Goal: Task Accomplishment & Management: Use online tool/utility

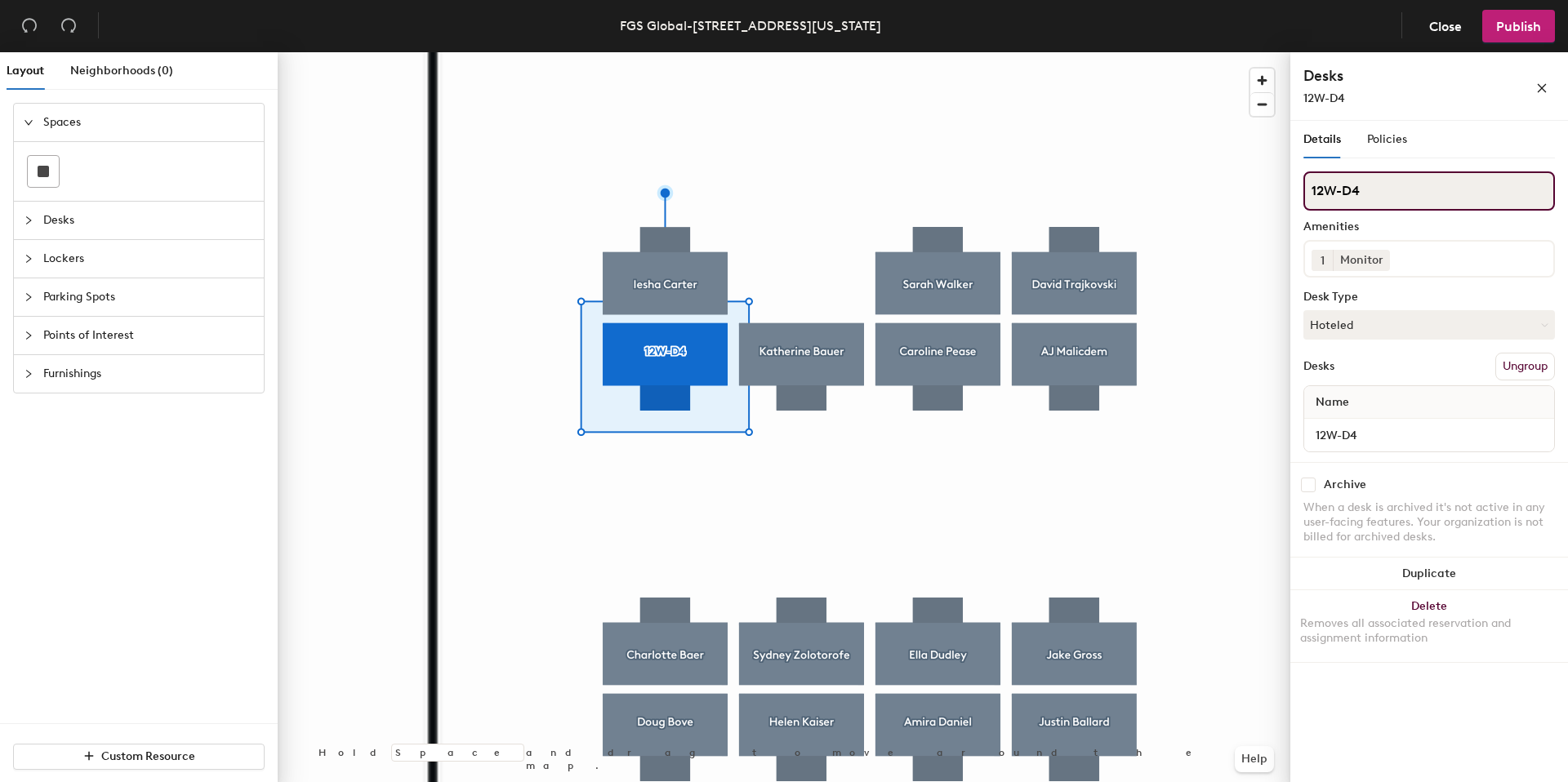
click at [1379, 192] on input "12W-D4" at bounding box center [1430, 191] width 251 height 39
type input "[PERSON_NAME]"
click at [1348, 326] on button "Hoteled" at bounding box center [1430, 325] width 251 height 29
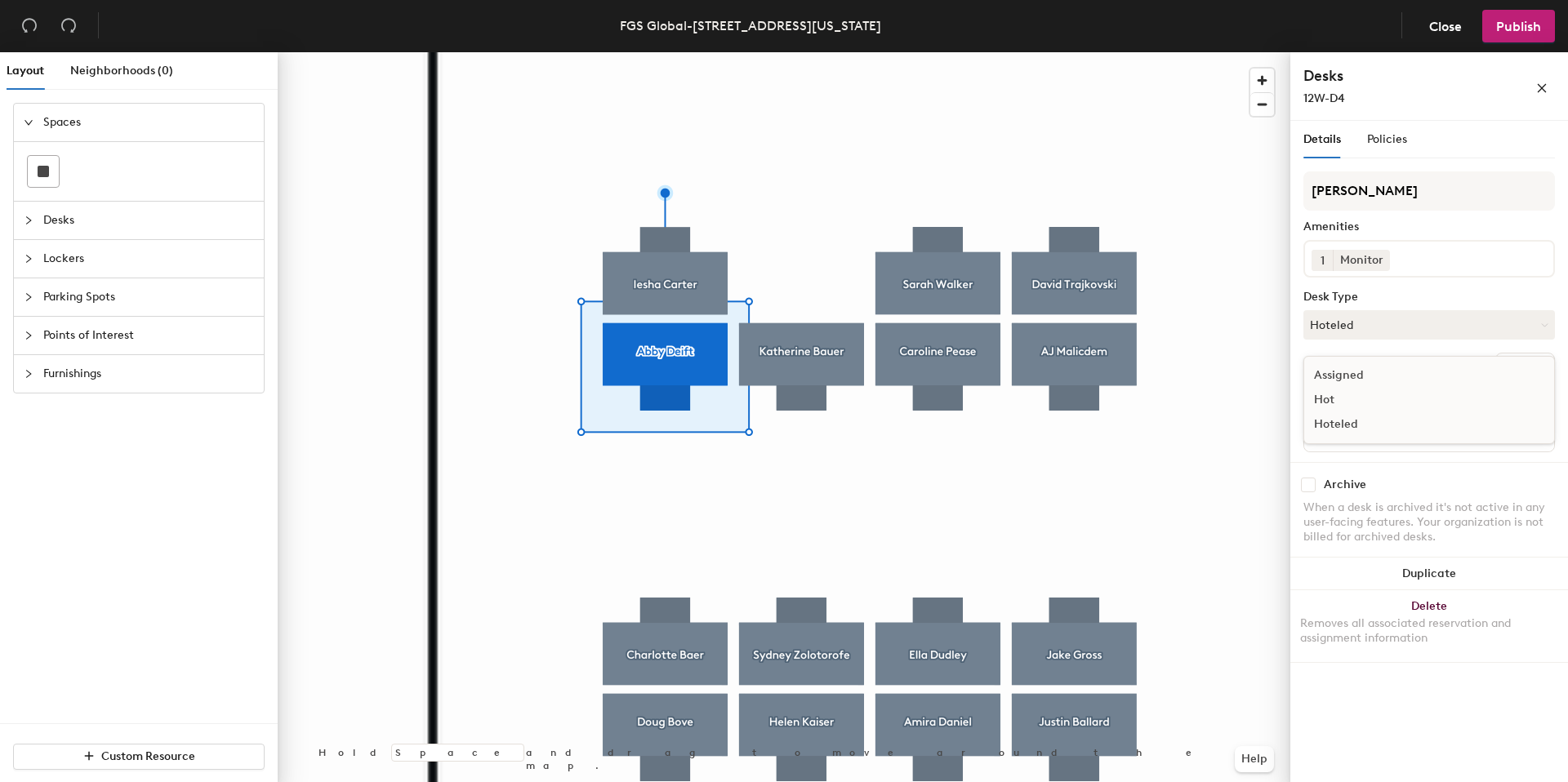
click at [1363, 369] on div "Assigned" at bounding box center [1386, 375] width 163 height 25
click at [1505, 39] on button "Publish" at bounding box center [1518, 27] width 72 height 33
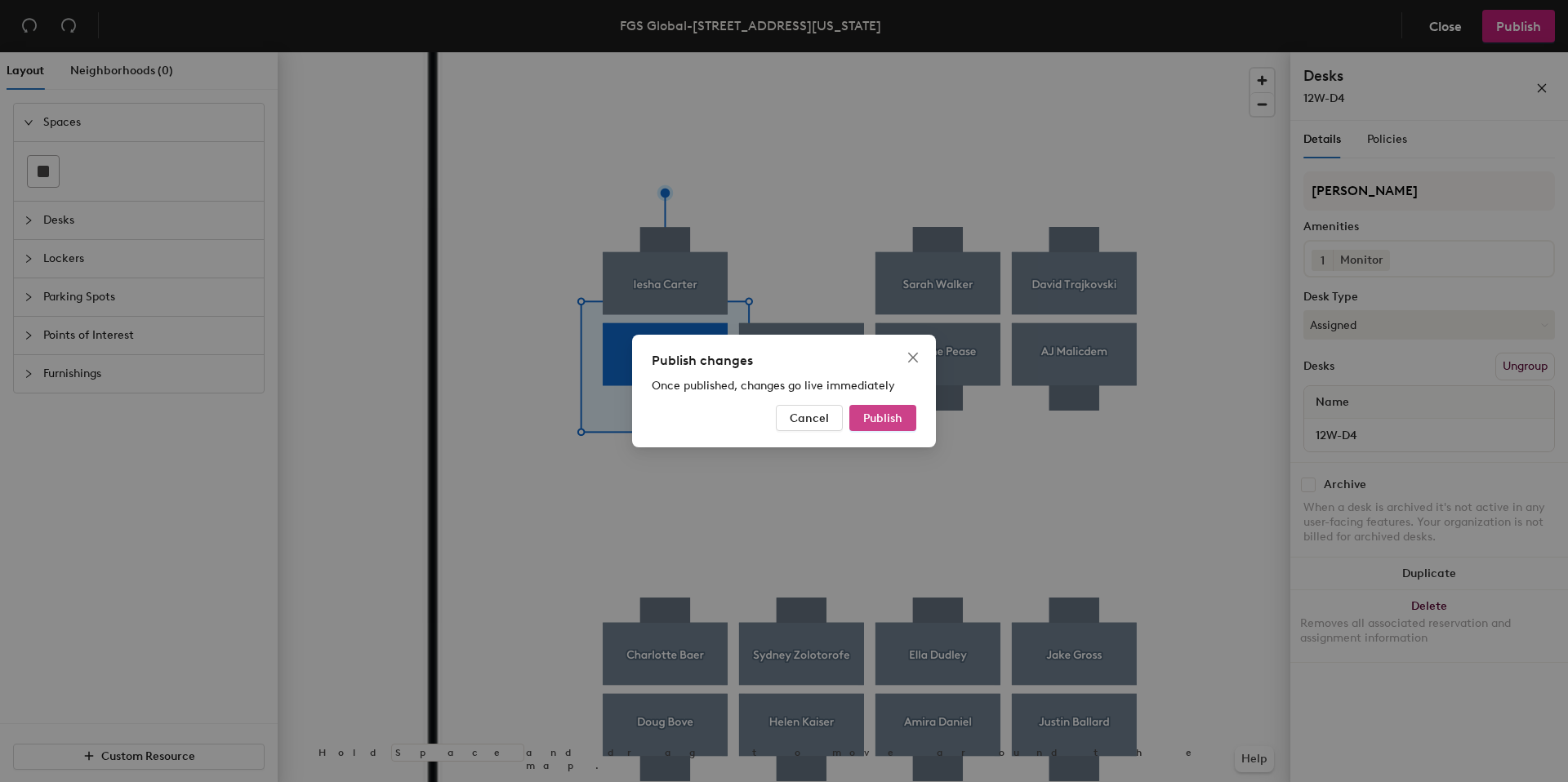
click at [888, 413] on span "Publish" at bounding box center [882, 418] width 39 height 14
